Goal: Use online tool/utility: Utilize a website feature to perform a specific function

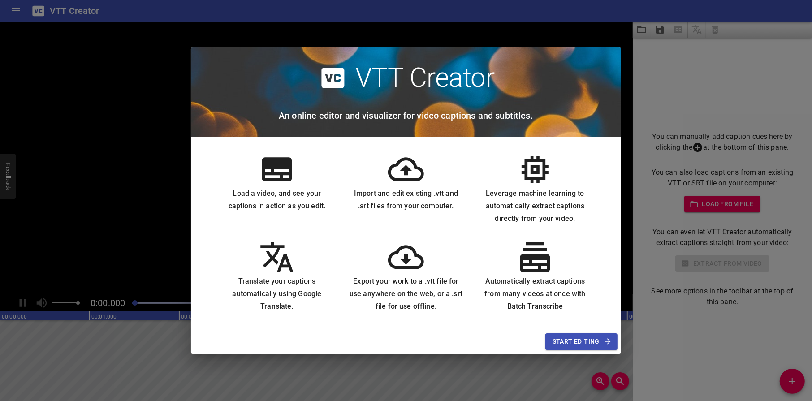
click at [589, 342] on span "Start Editing" at bounding box center [582, 341] width 58 height 11
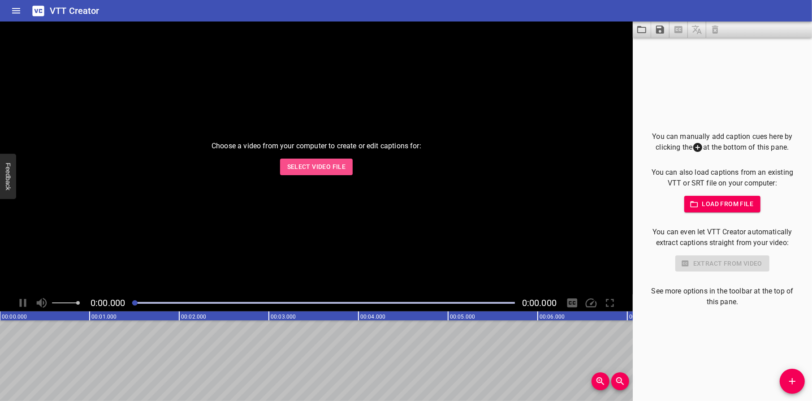
click at [310, 170] on span "Select Video File" at bounding box center [316, 166] width 59 height 11
click at [710, 208] on span "Load from file" at bounding box center [723, 204] width 62 height 11
click at [317, 169] on span "Select Video File" at bounding box center [316, 166] width 59 height 11
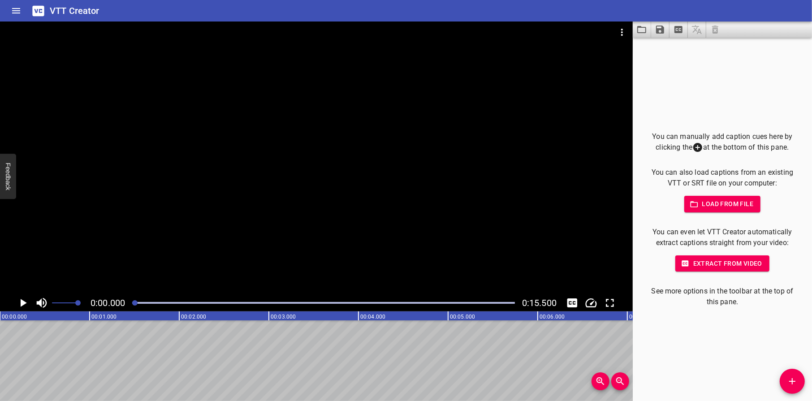
click at [20, 303] on icon "Play/Pause" at bounding box center [22, 302] width 13 height 13
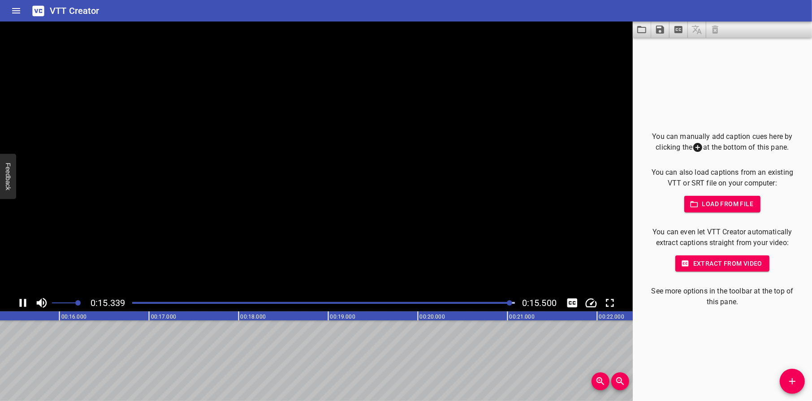
scroll to position [0, 1390]
drag, startPoint x: 425, startPoint y: 338, endPoint x: 435, endPoint y: 328, distance: 13.3
click at [624, 32] on icon "Video Options" at bounding box center [622, 32] width 11 height 11
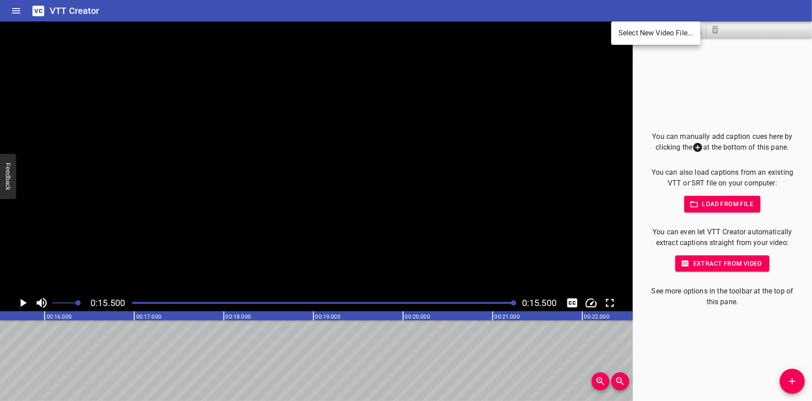
click at [626, 34] on li "Select New Video File..." at bounding box center [655, 33] width 89 height 16
click at [299, 364] on div at bounding box center [406, 200] width 812 height 401
click at [17, 7] on icon "Home" at bounding box center [16, 10] width 11 height 11
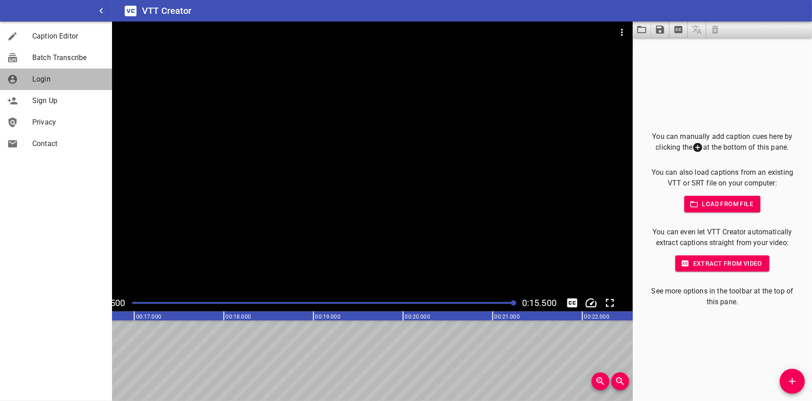
click at [45, 80] on span "Login" at bounding box center [68, 79] width 73 height 11
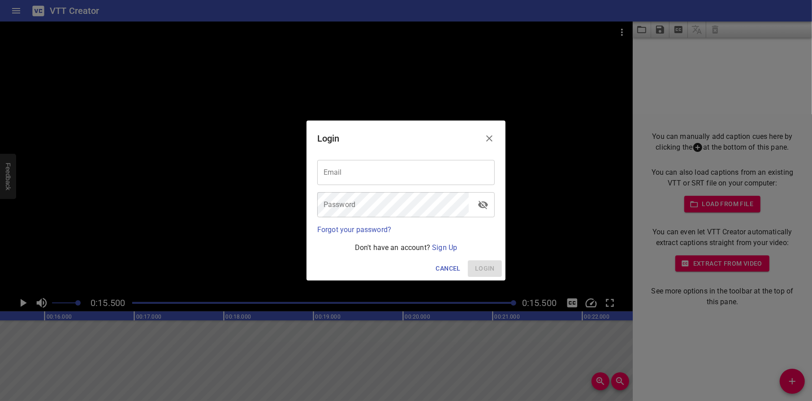
click at [383, 176] on input "email" at bounding box center [406, 172] width 178 height 25
paste input "[PERSON_NAME][EMAIL_ADDRESS][DOMAIN_NAME]"
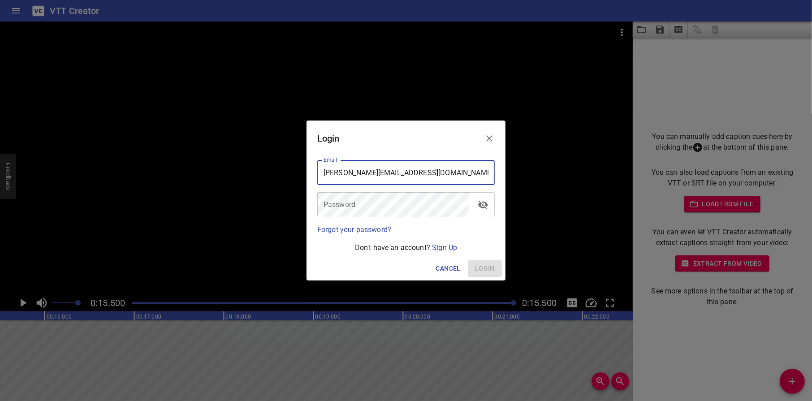
type input "[PERSON_NAME][EMAIL_ADDRESS][DOMAIN_NAME]"
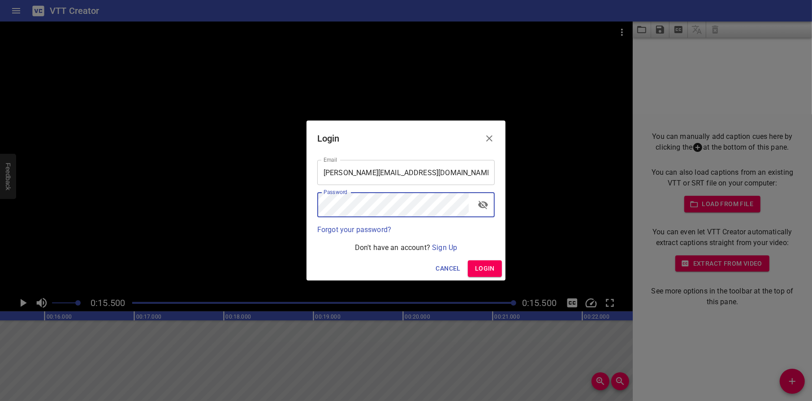
click at [483, 264] on span "Login" at bounding box center [485, 268] width 20 height 11
click at [483, 202] on icon "toggle password visibility" at bounding box center [483, 205] width 10 height 9
click at [483, 202] on icon "toggle password visibility" at bounding box center [483, 205] width 10 height 7
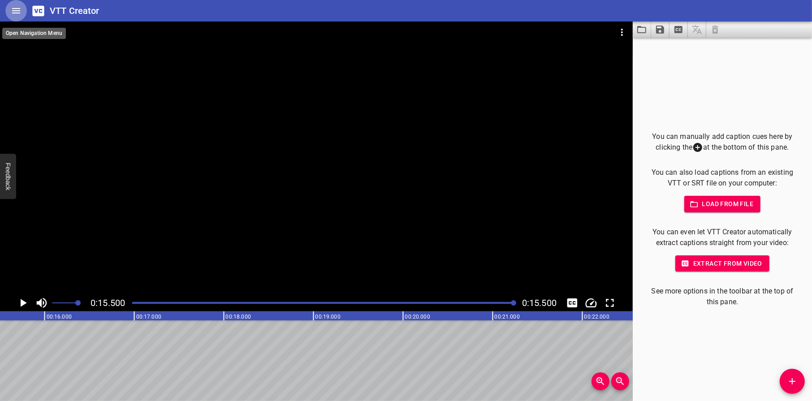
click at [10, 8] on button "Home" at bounding box center [16, 11] width 22 height 22
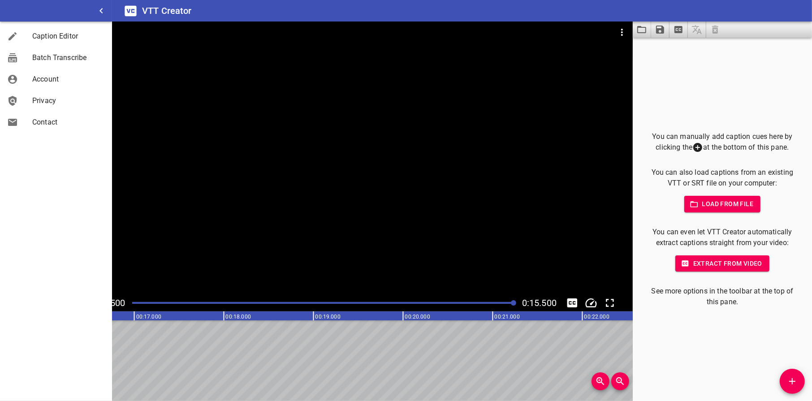
click at [37, 34] on span "Caption Editor" at bounding box center [68, 36] width 73 height 11
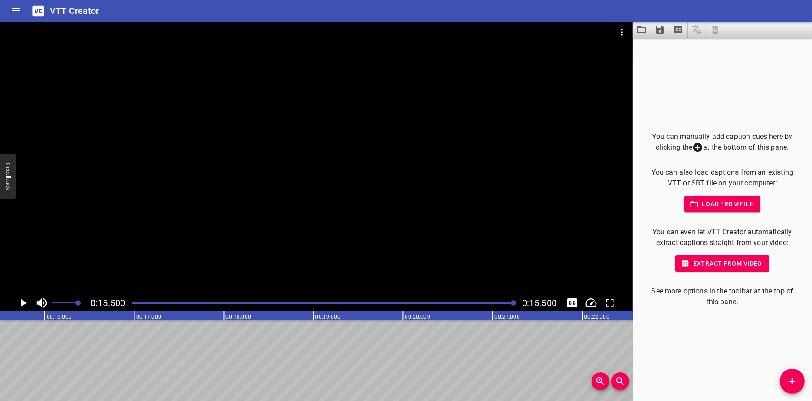
click at [292, 153] on div at bounding box center [316, 158] width 633 height 273
click at [292, 153] on video at bounding box center [316, 158] width 633 height 273
click at [620, 32] on icon "Video Options" at bounding box center [622, 32] width 11 height 11
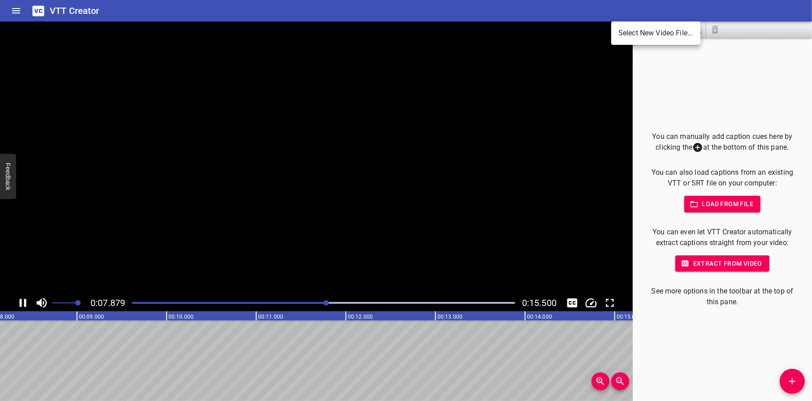
click at [633, 31] on li "Select New Video File..." at bounding box center [655, 33] width 89 height 16
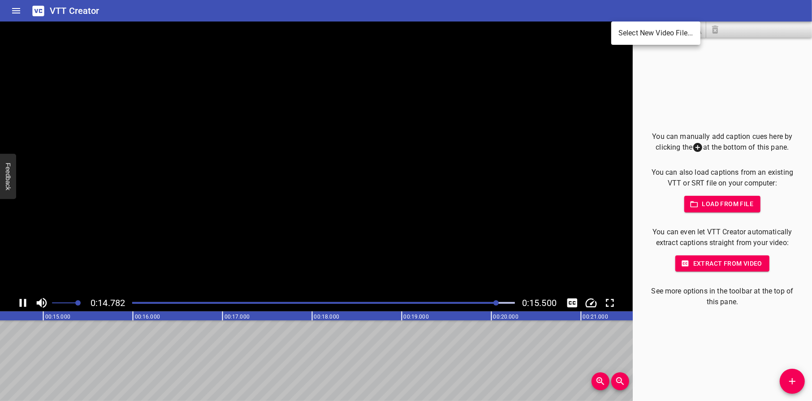
click at [174, 108] on div at bounding box center [406, 200] width 812 height 401
click at [415, 166] on div at bounding box center [316, 158] width 633 height 273
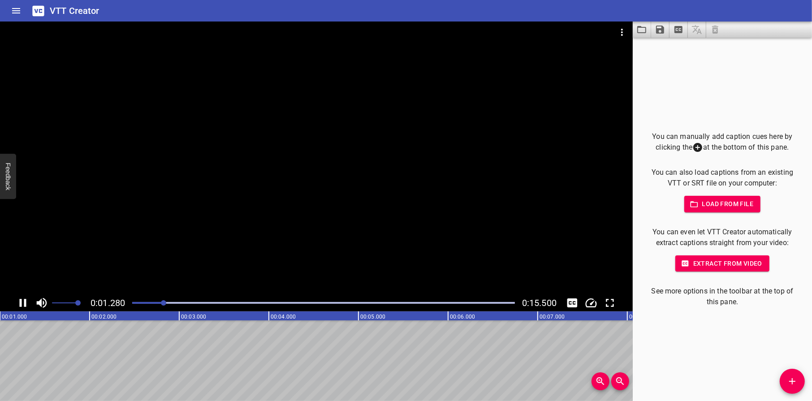
click at [713, 30] on div at bounding box center [678, 30] width 91 height 16
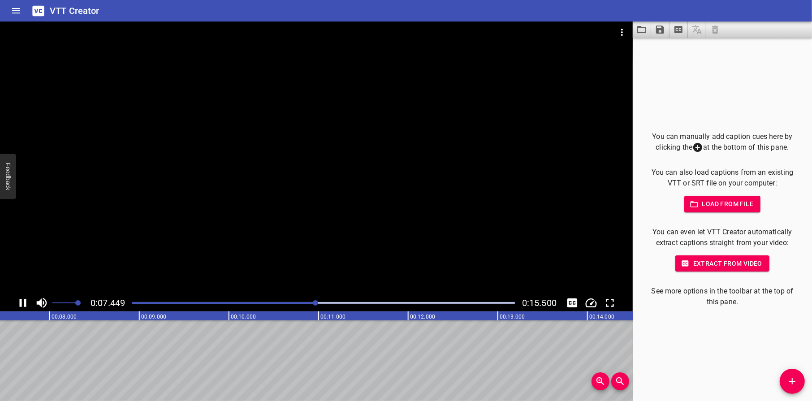
click at [711, 28] on div at bounding box center [678, 30] width 91 height 16
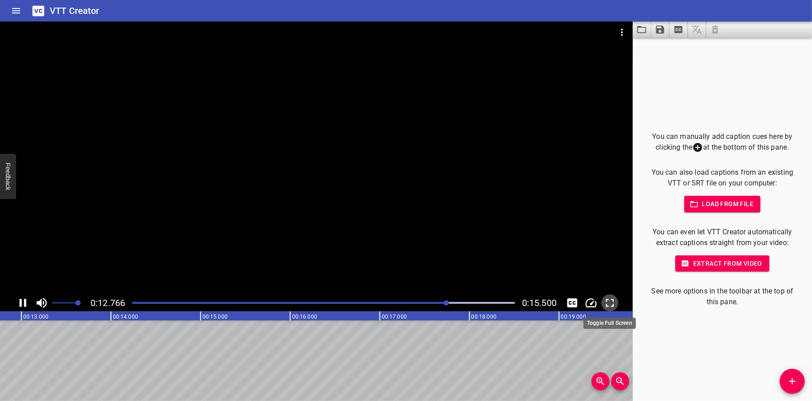
click at [612, 303] on icon "Toggle fullscreen" at bounding box center [609, 302] width 13 height 13
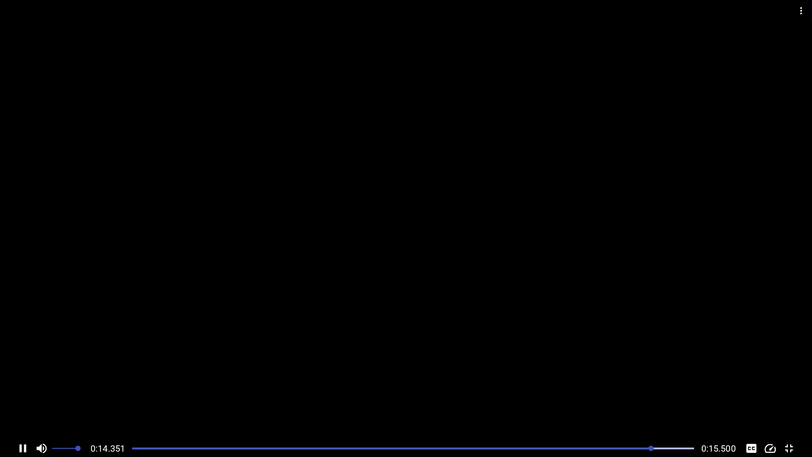
click at [802, 13] on icon "Video Options" at bounding box center [802, 10] width 2 height 7
click at [801, 9] on icon "Video Options" at bounding box center [801, 10] width 11 height 11
click at [567, 221] on div at bounding box center [406, 220] width 812 height 440
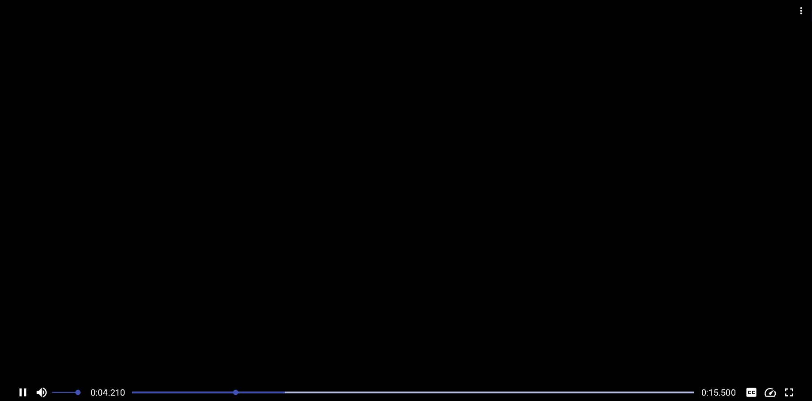
click at [64, 8] on h6 "VTT Creator" at bounding box center [75, 11] width 50 height 14
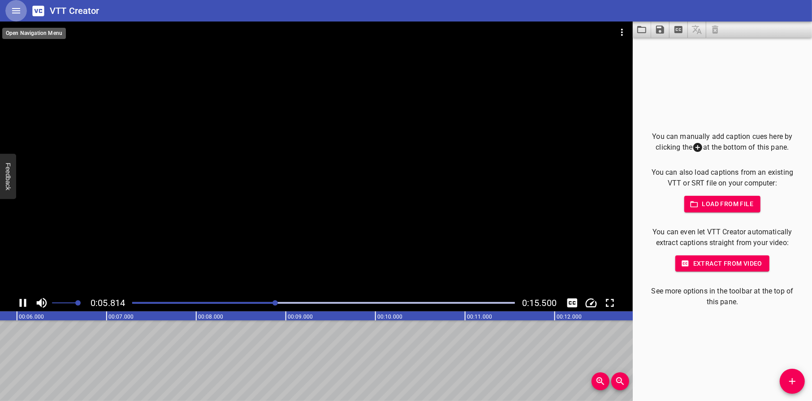
click at [17, 13] on icon "Home" at bounding box center [16, 10] width 8 height 5
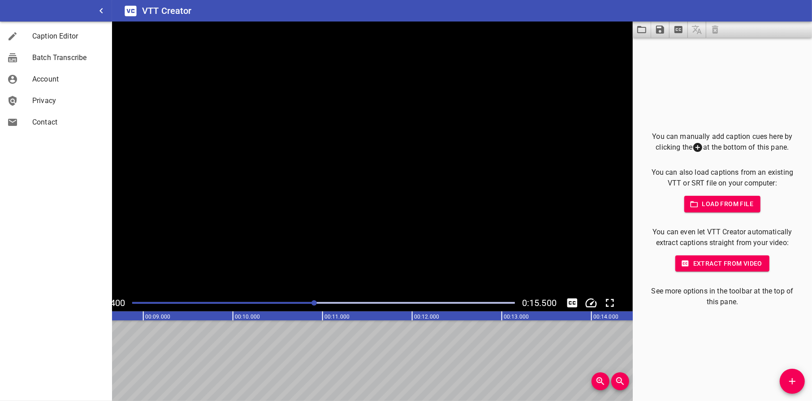
scroll to position [0, 687]
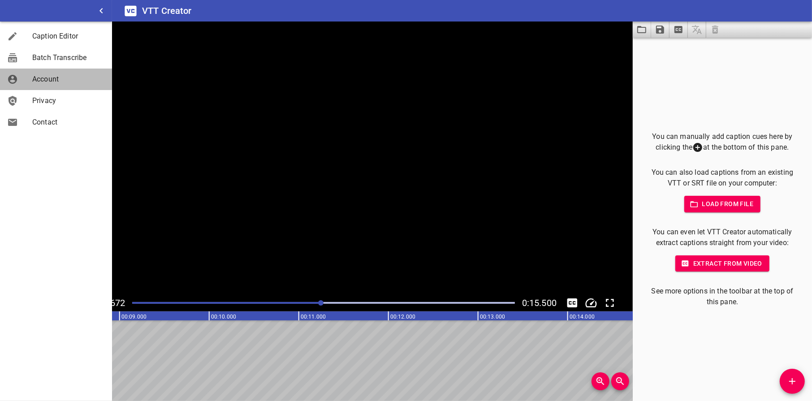
click at [43, 78] on span "Account" at bounding box center [68, 79] width 73 height 11
